Goal: Contribute content: Contribute content

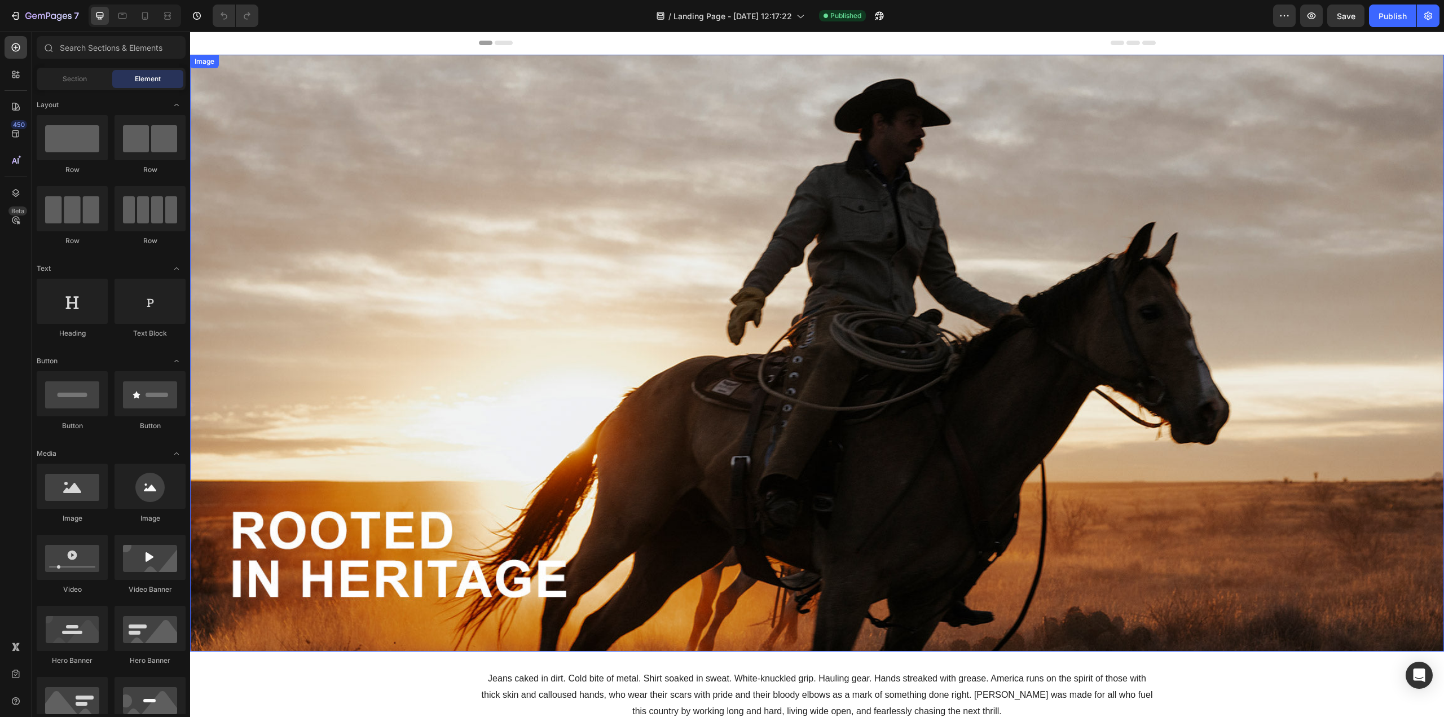
click at [572, 392] on img at bounding box center [817, 353] width 1254 height 597
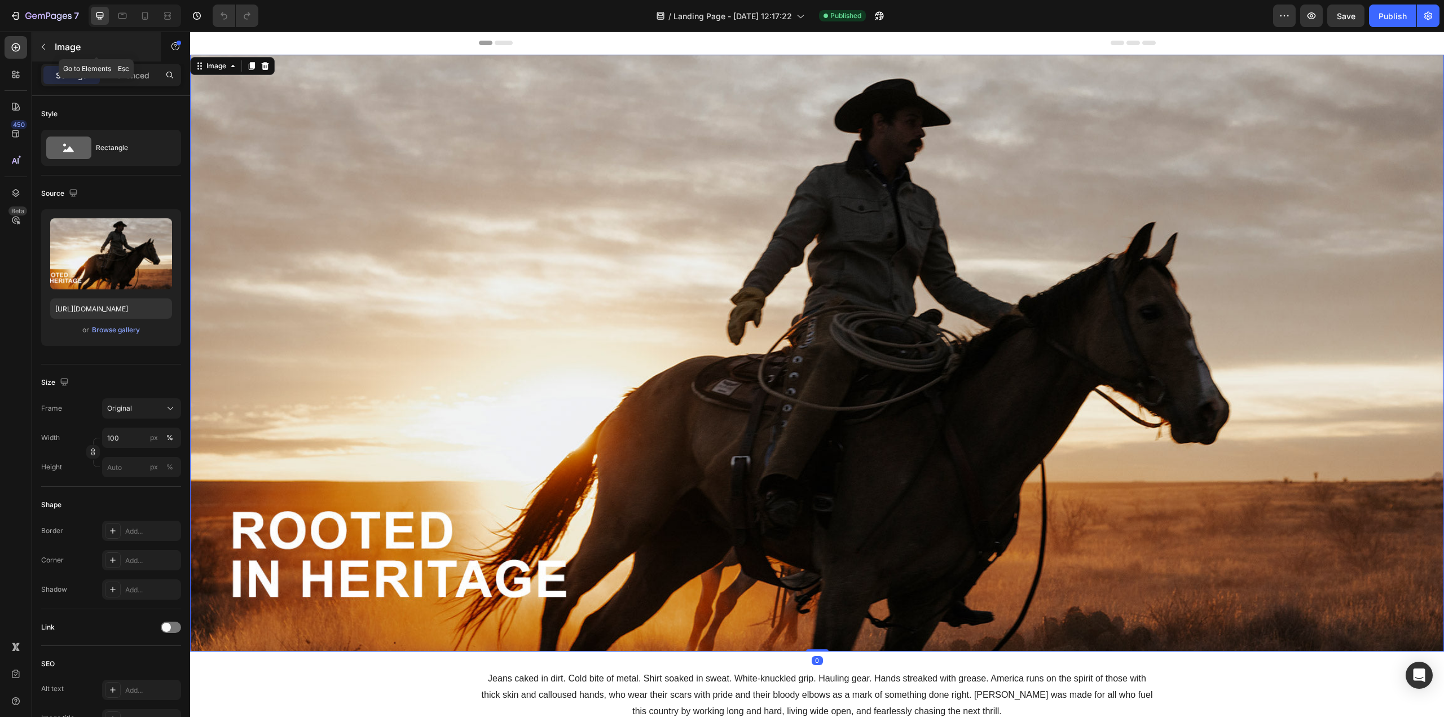
click at [43, 45] on icon "button" at bounding box center [43, 47] width 3 height 6
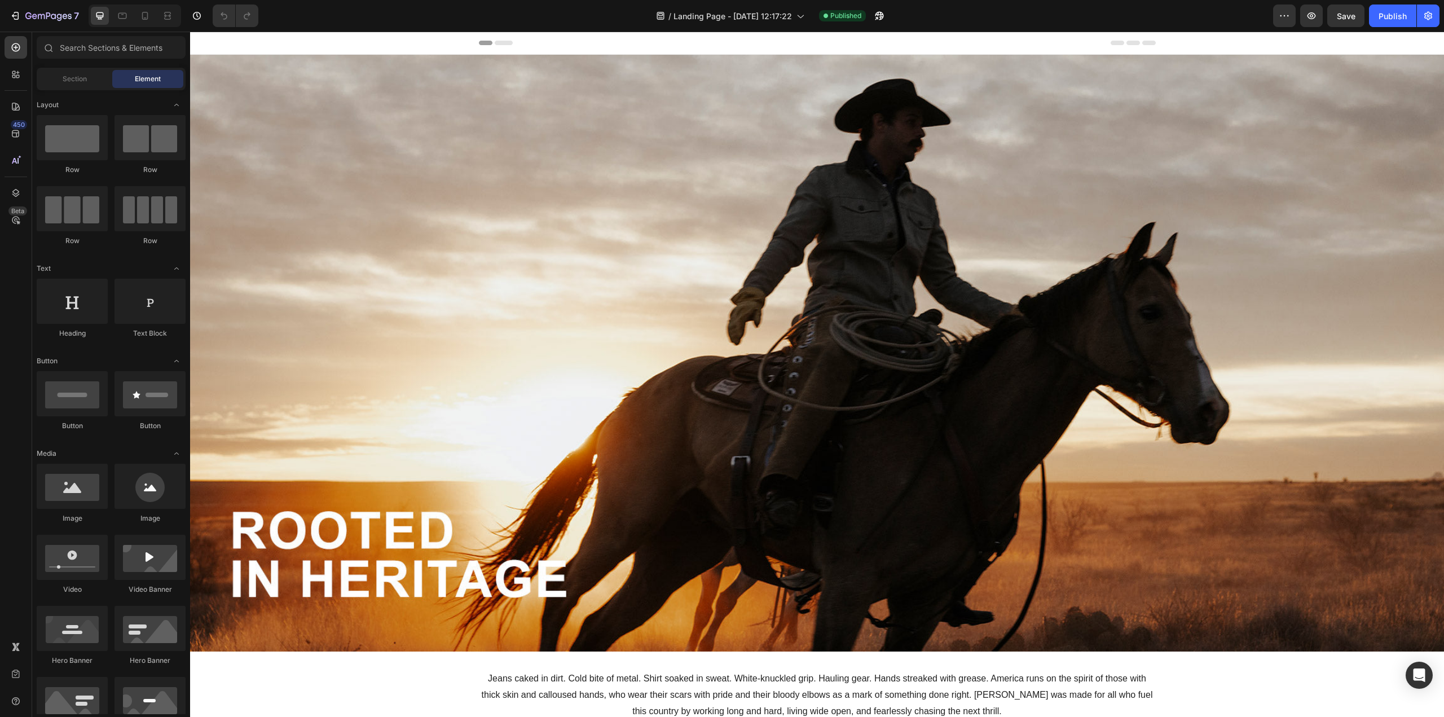
click at [43, 45] on icon at bounding box center [47, 47] width 9 height 9
click at [26, 16] on icon "button" at bounding box center [28, 15] width 6 height 7
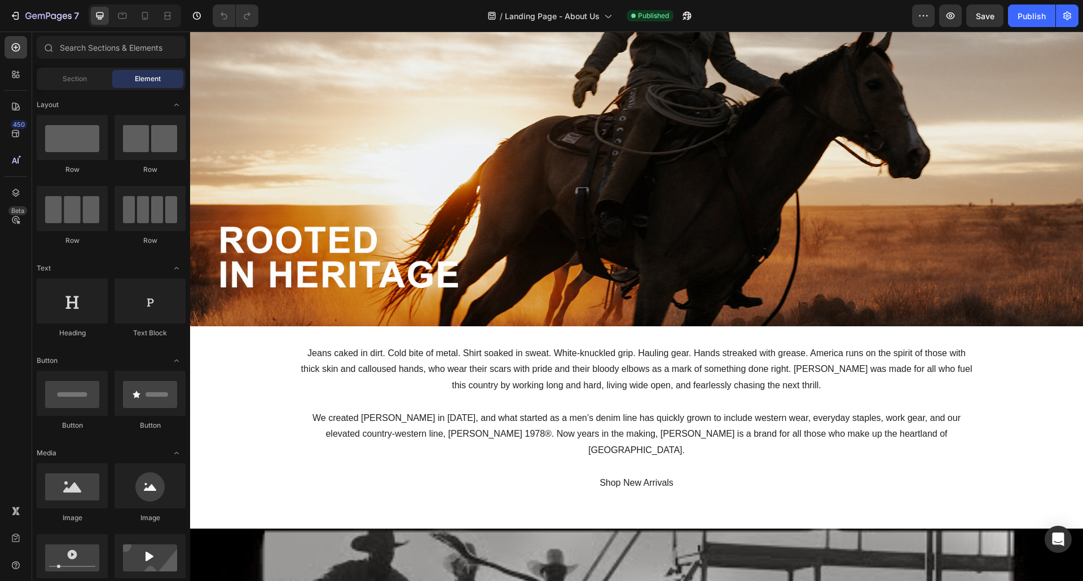
scroll to position [167, 0]
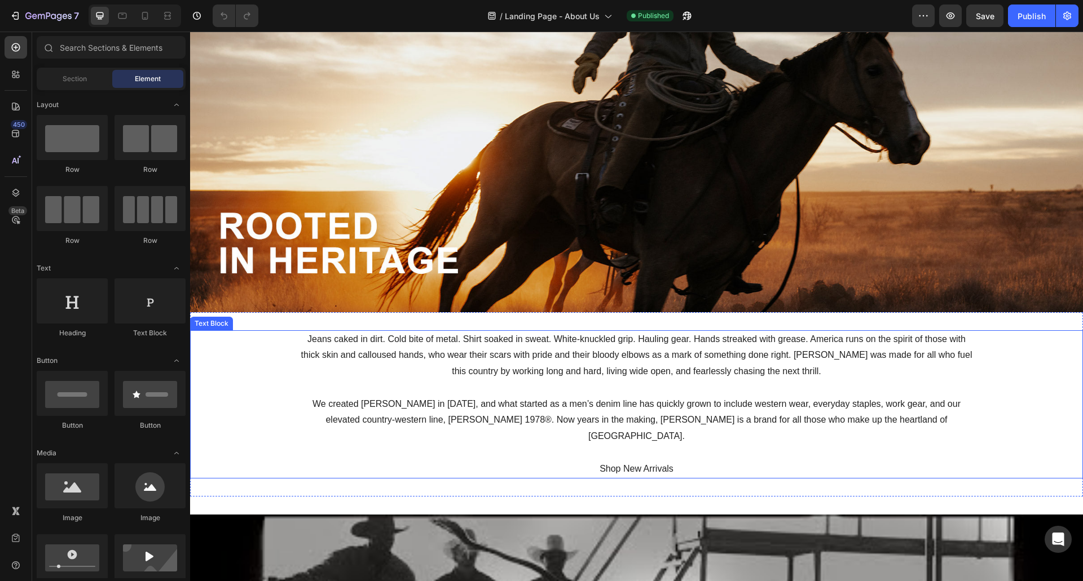
click at [625, 464] on span "Shop New Arrivals" at bounding box center [636, 469] width 74 height 10
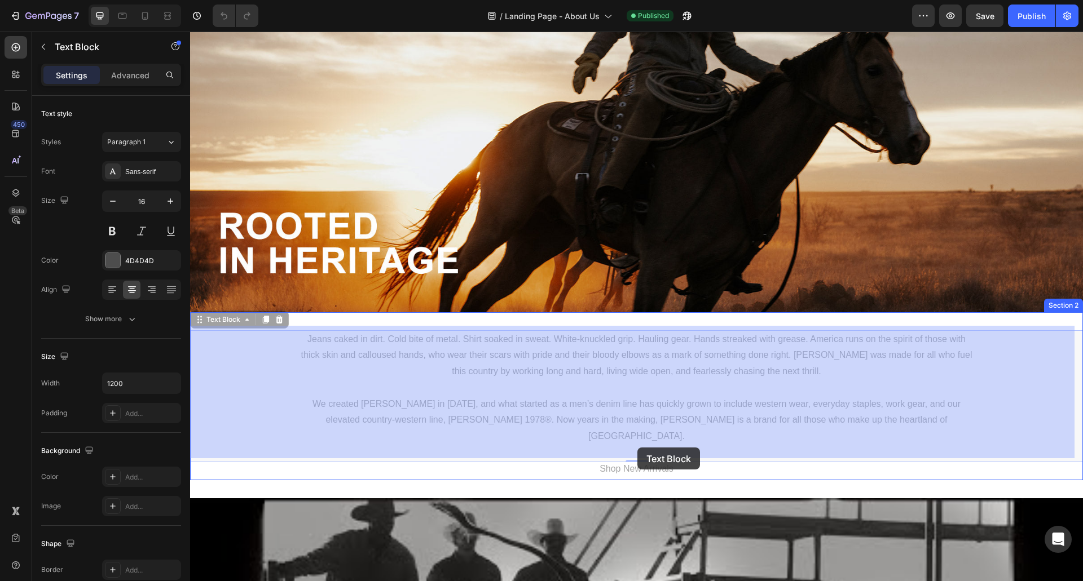
drag, startPoint x: 690, startPoint y: 447, endPoint x: 637, endPoint y: 447, distance: 53.0
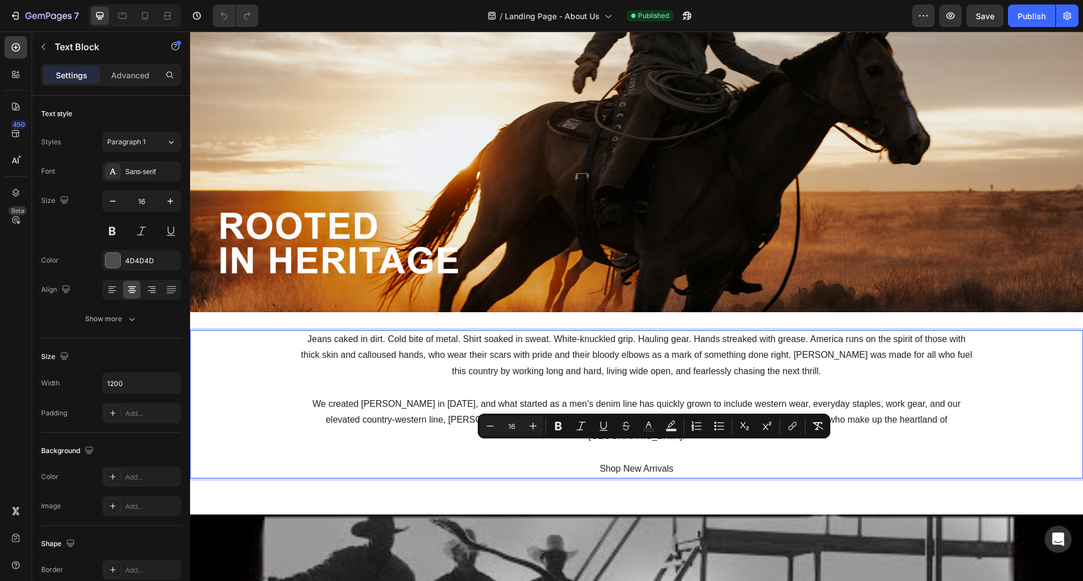
drag, startPoint x: 637, startPoint y: 447, endPoint x: 673, endPoint y: 446, distance: 35.5
click at [673, 461] on p "Shop New Arrivals" at bounding box center [636, 469] width 675 height 16
click at [672, 461] on p "Shop New Arrivals" at bounding box center [636, 469] width 675 height 16
drag, startPoint x: 672, startPoint y: 446, endPoint x: 594, endPoint y: 447, distance: 77.3
click at [594, 461] on p "Shop New Arrivals" at bounding box center [636, 469] width 675 height 16
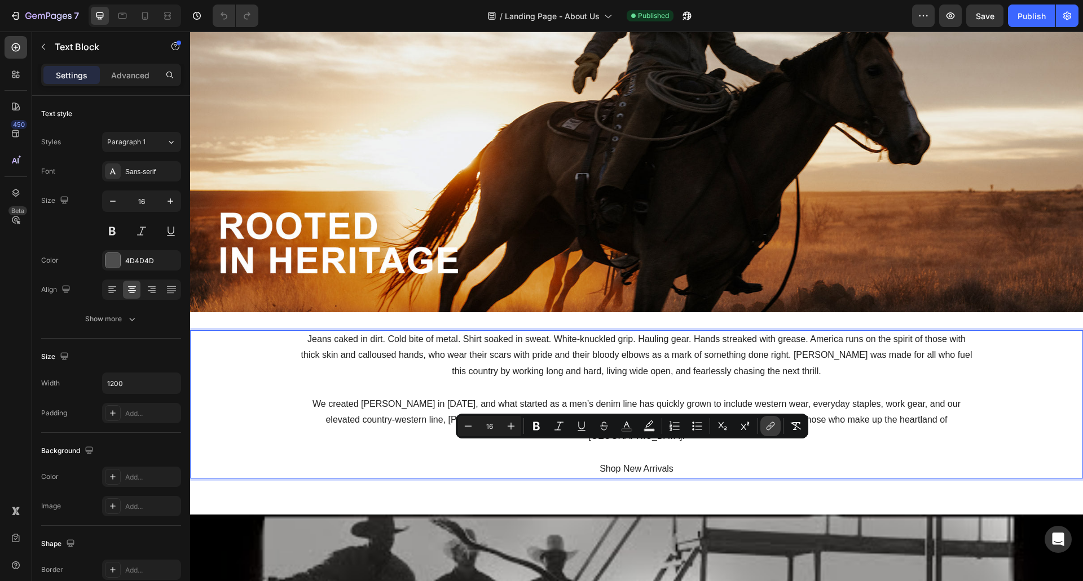
click at [768, 431] on icon "Editor contextual toolbar" at bounding box center [770, 426] width 11 height 11
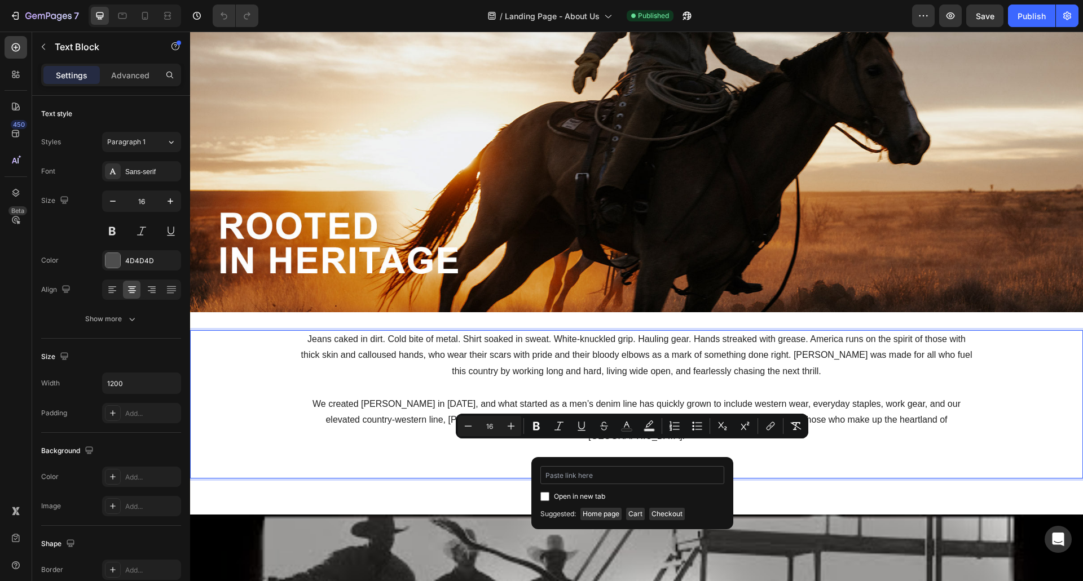
click at [661, 474] on input "Editor contextual toolbar" at bounding box center [632, 475] width 184 height 18
type input "cody"
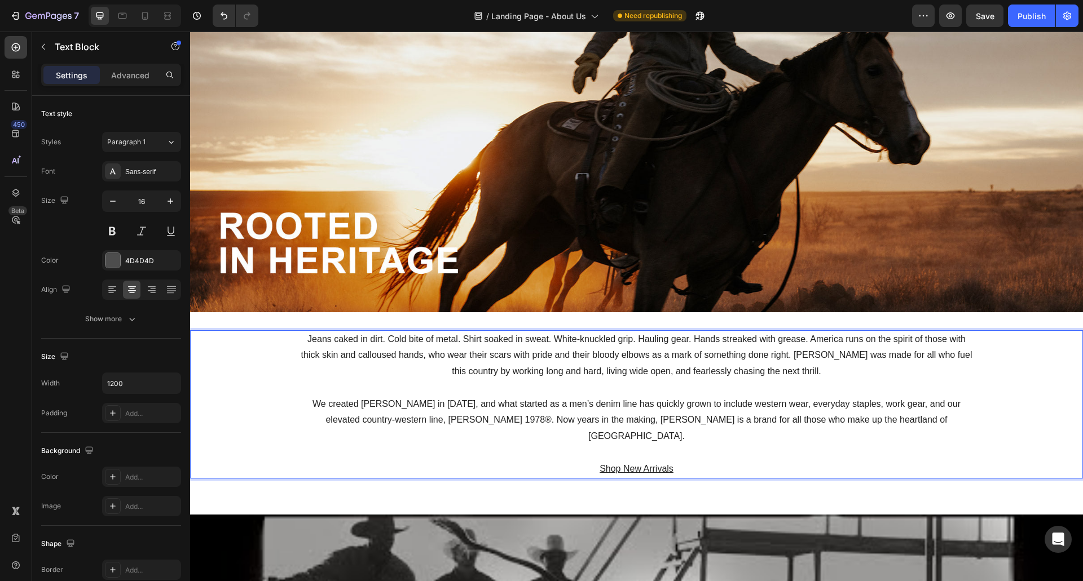
click at [684, 461] on p "Shop New Arrivals" at bounding box center [636, 469] width 675 height 16
drag, startPoint x: 684, startPoint y: 442, endPoint x: 648, endPoint y: 454, distance: 37.5
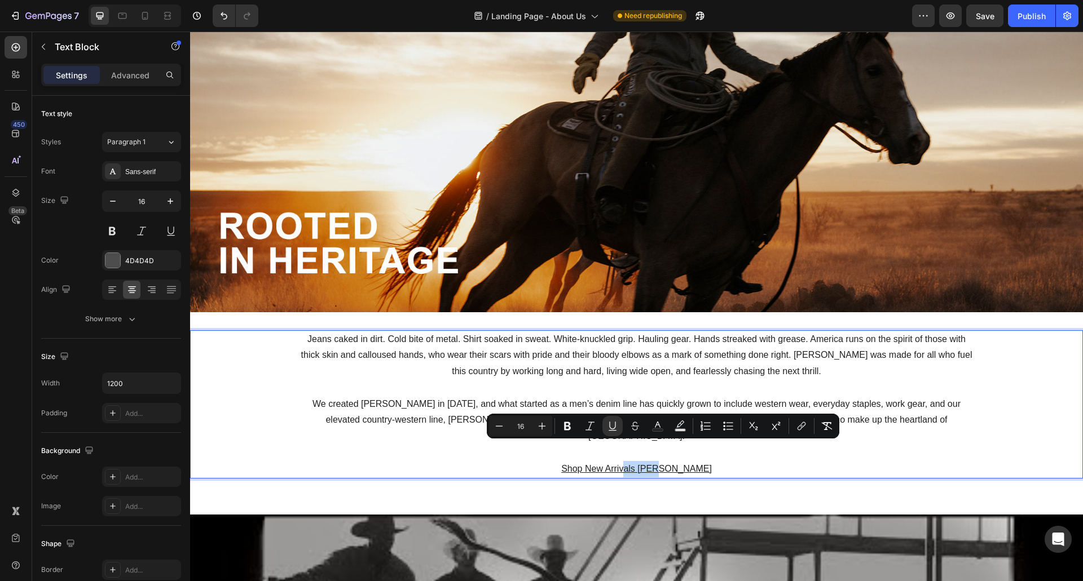
click at [690, 461] on p "Shop New Arrivals cody" at bounding box center [636, 469] width 675 height 16
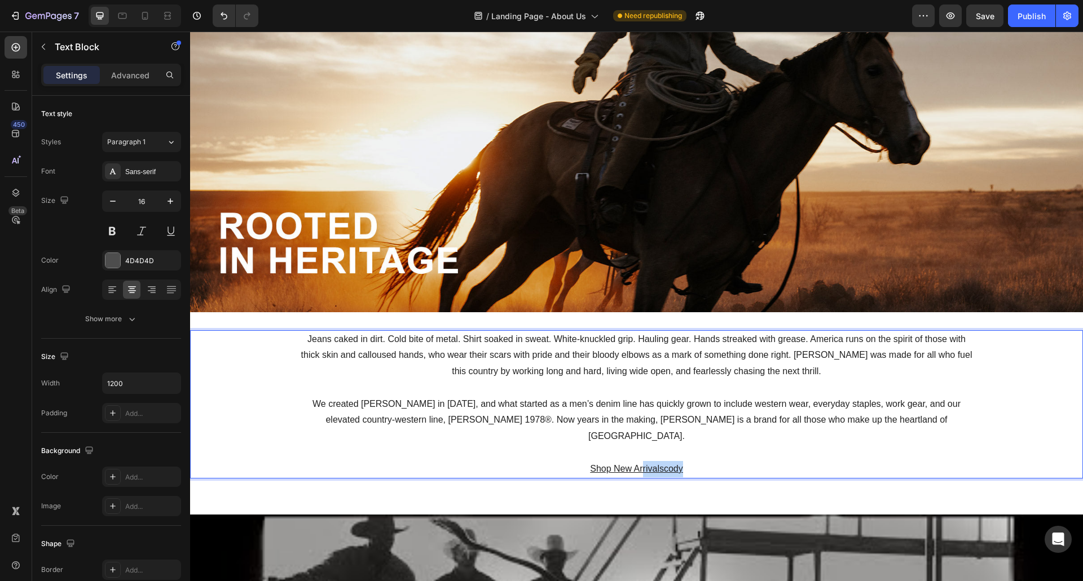
drag, startPoint x: 687, startPoint y: 452, endPoint x: 639, endPoint y: 453, distance: 48.0
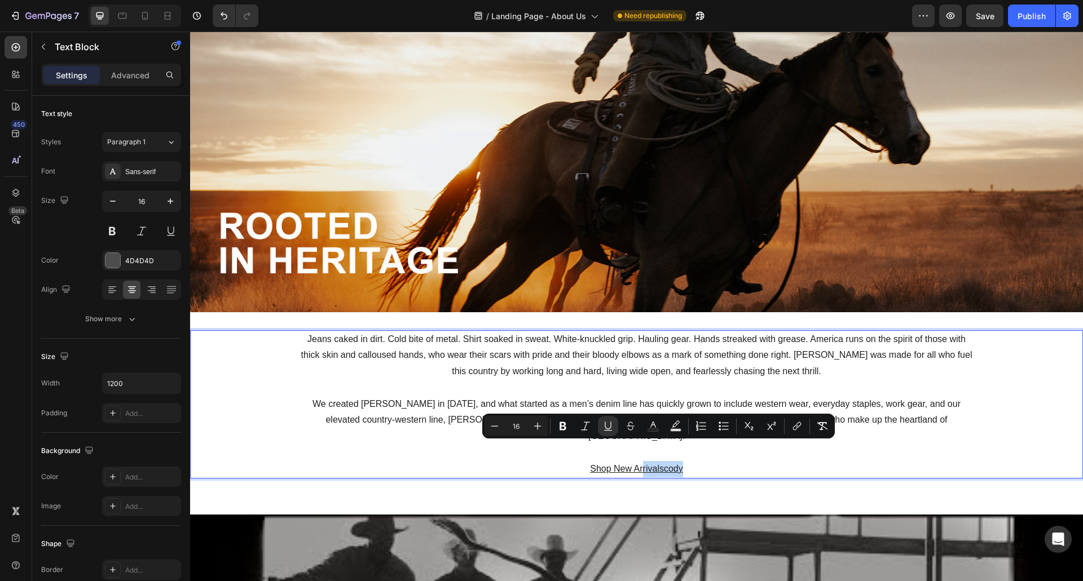
click at [692, 461] on p "Shop New Arrivalscody" at bounding box center [636, 469] width 675 height 16
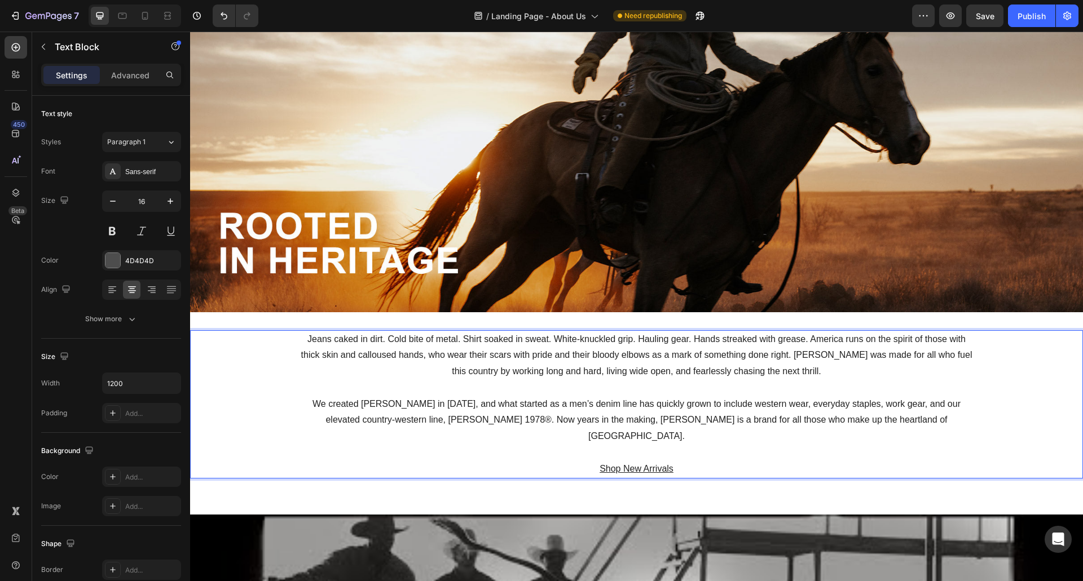
click at [691, 461] on p "Shop New Arrivals ⁠⁠⁠⁠⁠⁠⁠" at bounding box center [636, 469] width 675 height 16
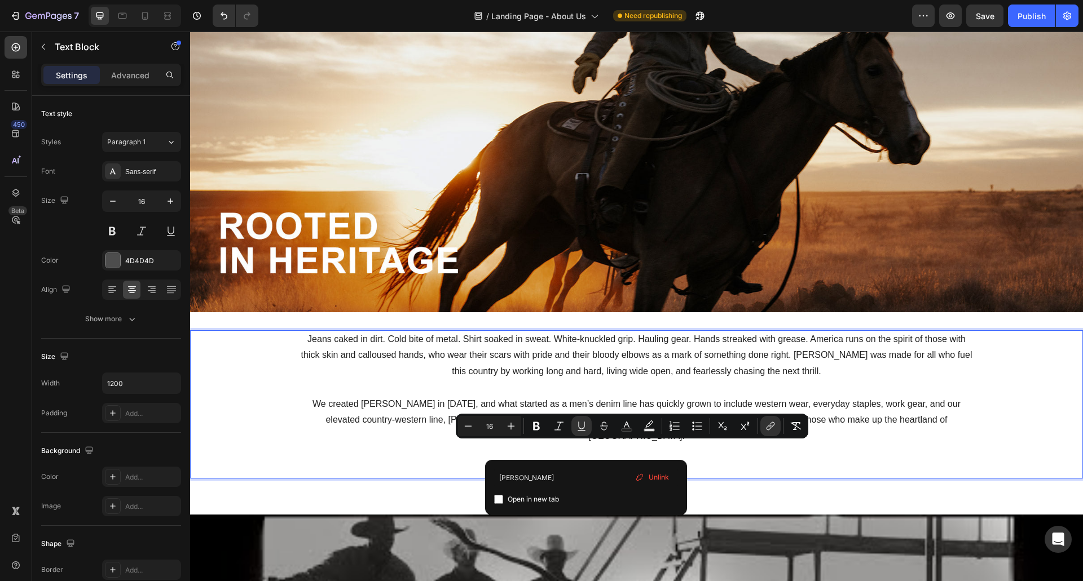
drag, startPoint x: 583, startPoint y: 451, endPoint x: 670, endPoint y: 447, distance: 87.5
click at [670, 461] on p "Shop New Arrivalscody" at bounding box center [636, 469] width 675 height 16
click at [565, 481] on input "cody" at bounding box center [586, 478] width 184 height 18
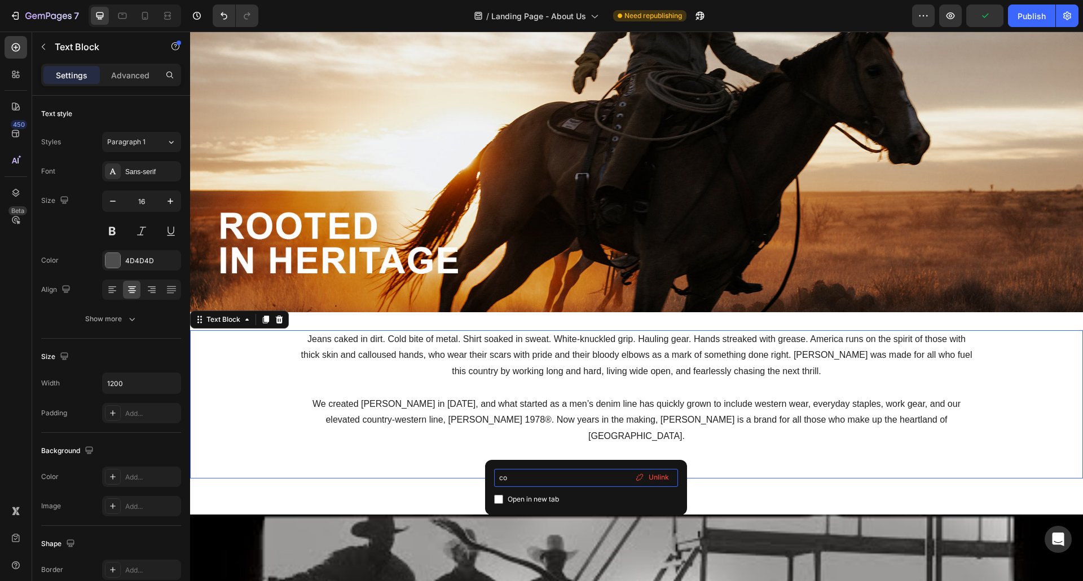
type input "c"
paste input "https://codyjames.com/collections/cowboy-boots"
type input "https://codyjames.com/collections/cowboy-boots"
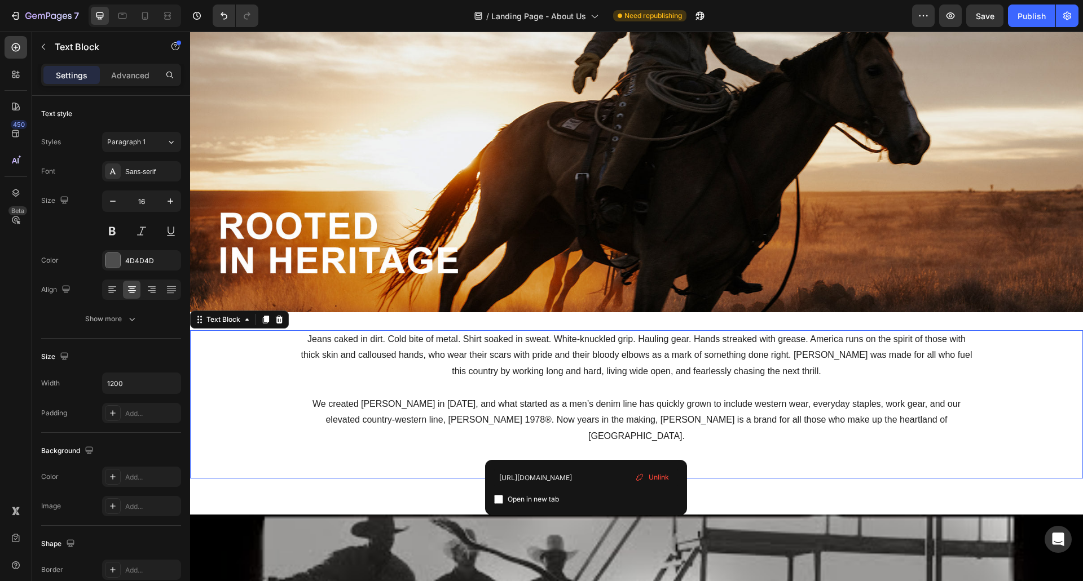
click at [516, 500] on span "Open in new tab" at bounding box center [533, 500] width 51 height 14
checkbox input "true"
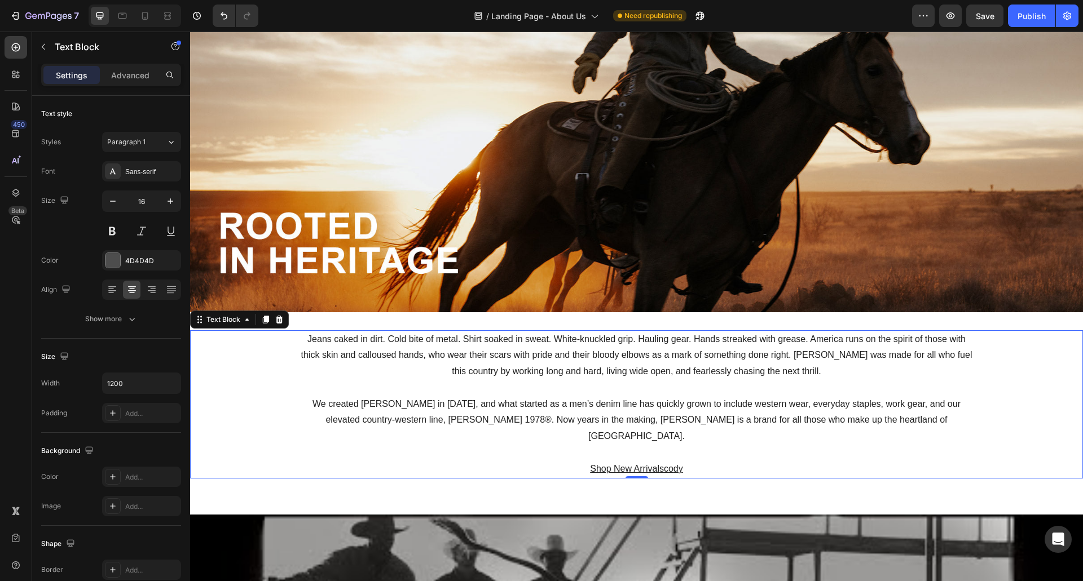
click at [765, 445] on p "Rich Text Editor. Editing area: main" at bounding box center [636, 453] width 675 height 16
click at [689, 461] on p "Shop New Arrivalsco dy" at bounding box center [636, 469] width 675 height 16
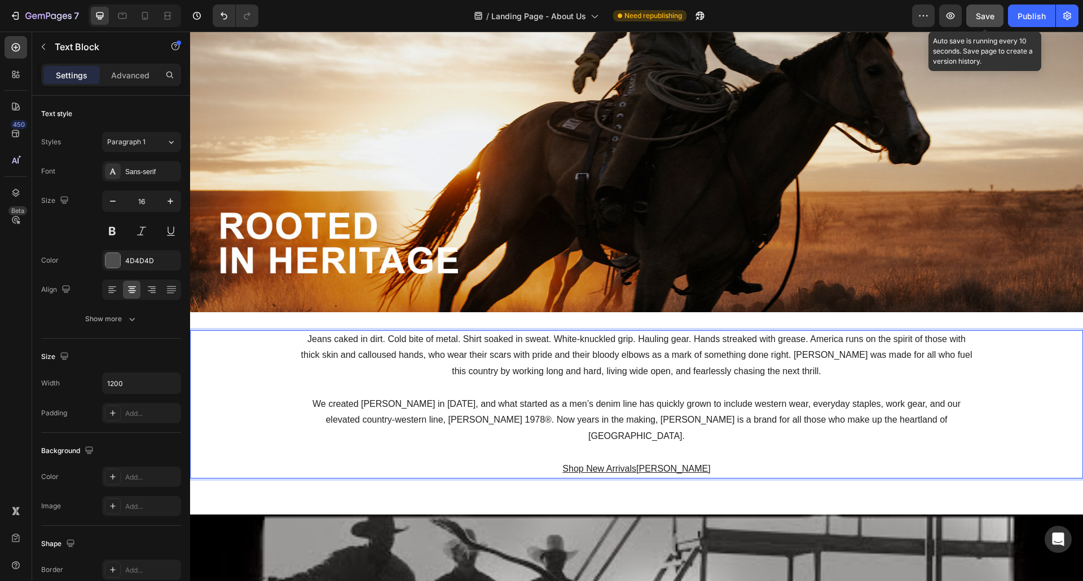
click at [976, 14] on span "Save" at bounding box center [985, 16] width 19 height 10
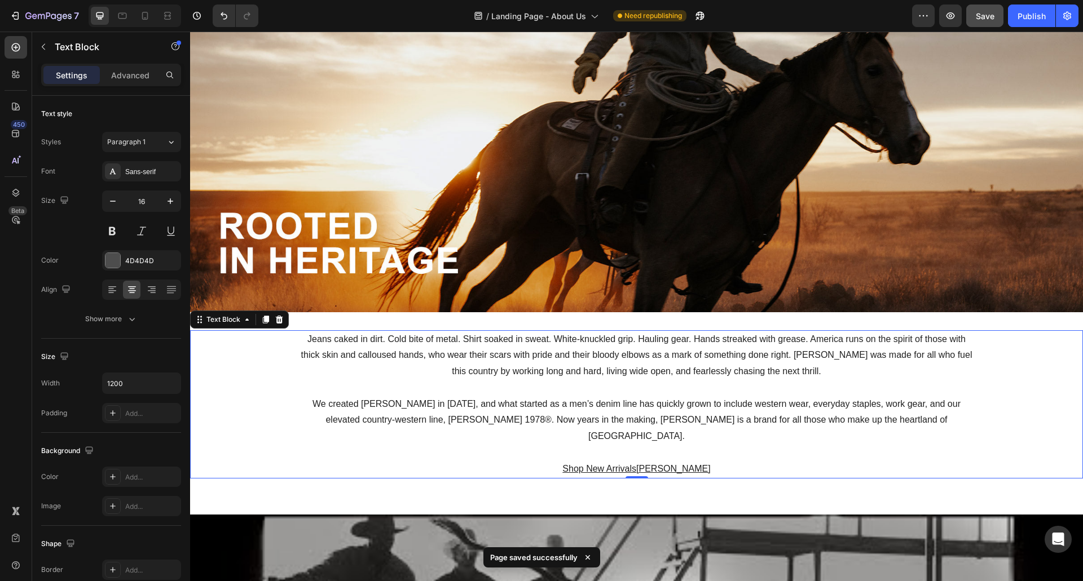
click at [716, 461] on p "Shop New Arrivals cody ⁠⁠⁠⁠⁠⁠⁠" at bounding box center [636, 469] width 675 height 16
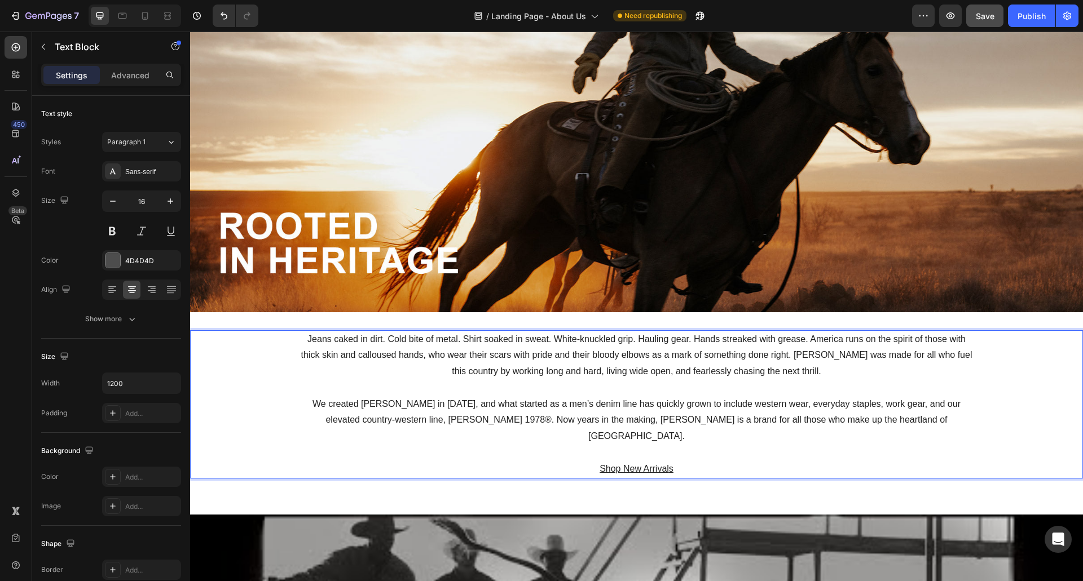
click at [723, 417] on span "We created [PERSON_NAME] in [DATE], and what started as a men’s denim line has …" at bounding box center [636, 420] width 648 height 42
click at [980, 20] on span "Save" at bounding box center [985, 16] width 19 height 10
click at [1033, 17] on div "Publish" at bounding box center [1031, 16] width 28 height 12
click at [953, 18] on icon "button" at bounding box center [950, 15] width 8 height 7
